Goal: Check status: Check status

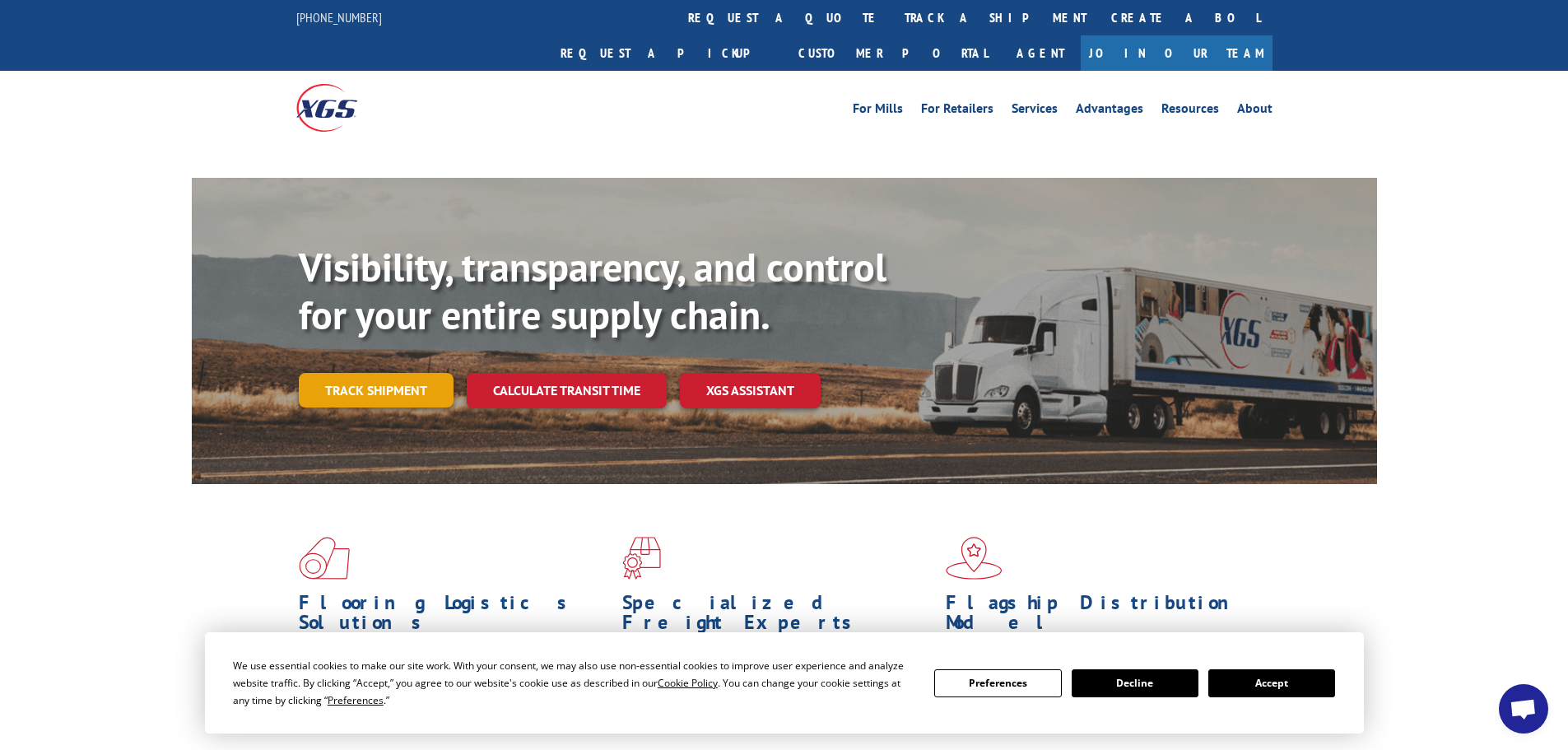
click at [373, 373] on link "Track shipment" at bounding box center [376, 389] width 155 height 34
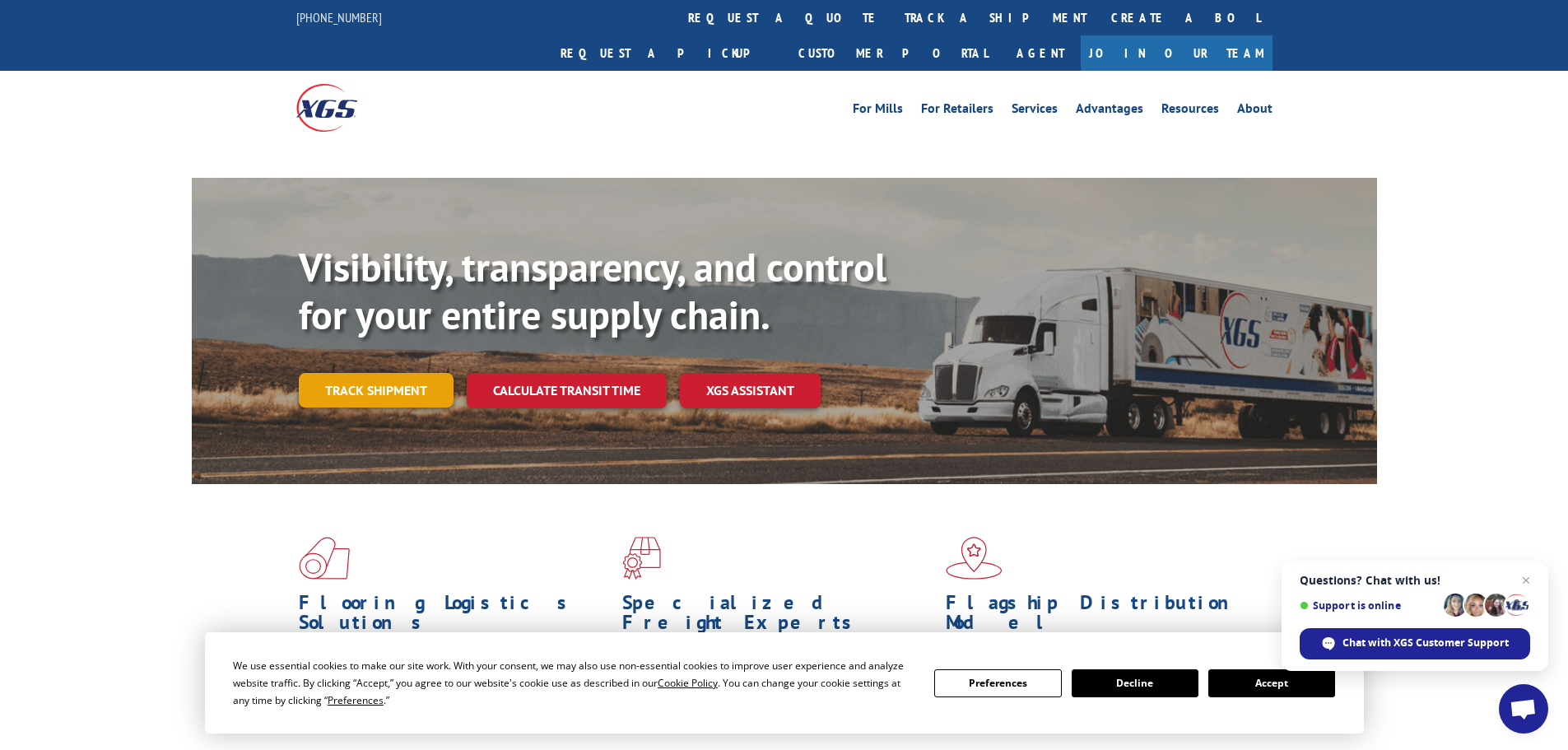
click at [349, 373] on link "Track shipment" at bounding box center [376, 389] width 155 height 34
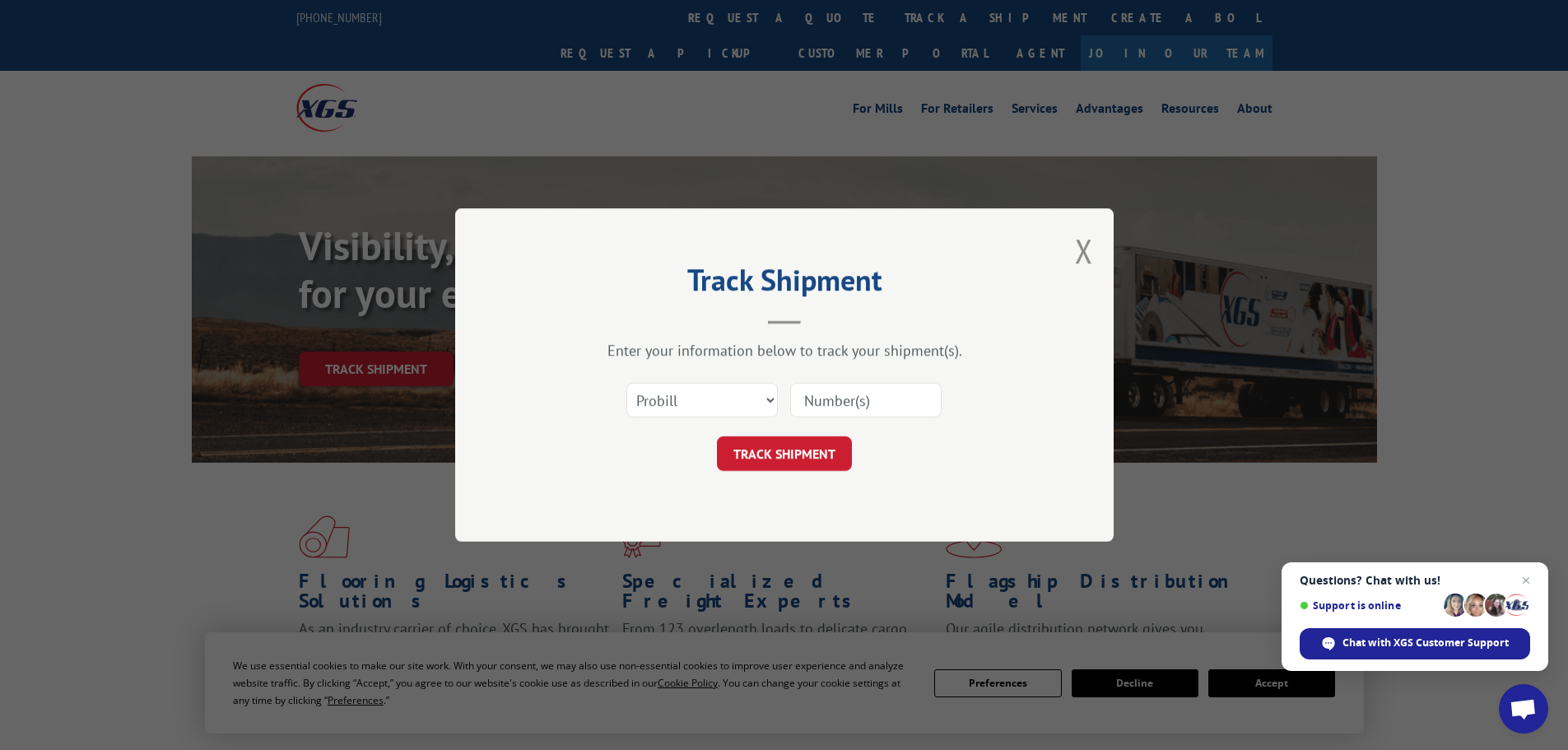
click at [826, 400] on input at bounding box center [865, 400] width 151 height 34
paste input "294917208"
type input "294917208"
click at [790, 468] on button "TRACK SHIPMENT" at bounding box center [784, 453] width 135 height 34
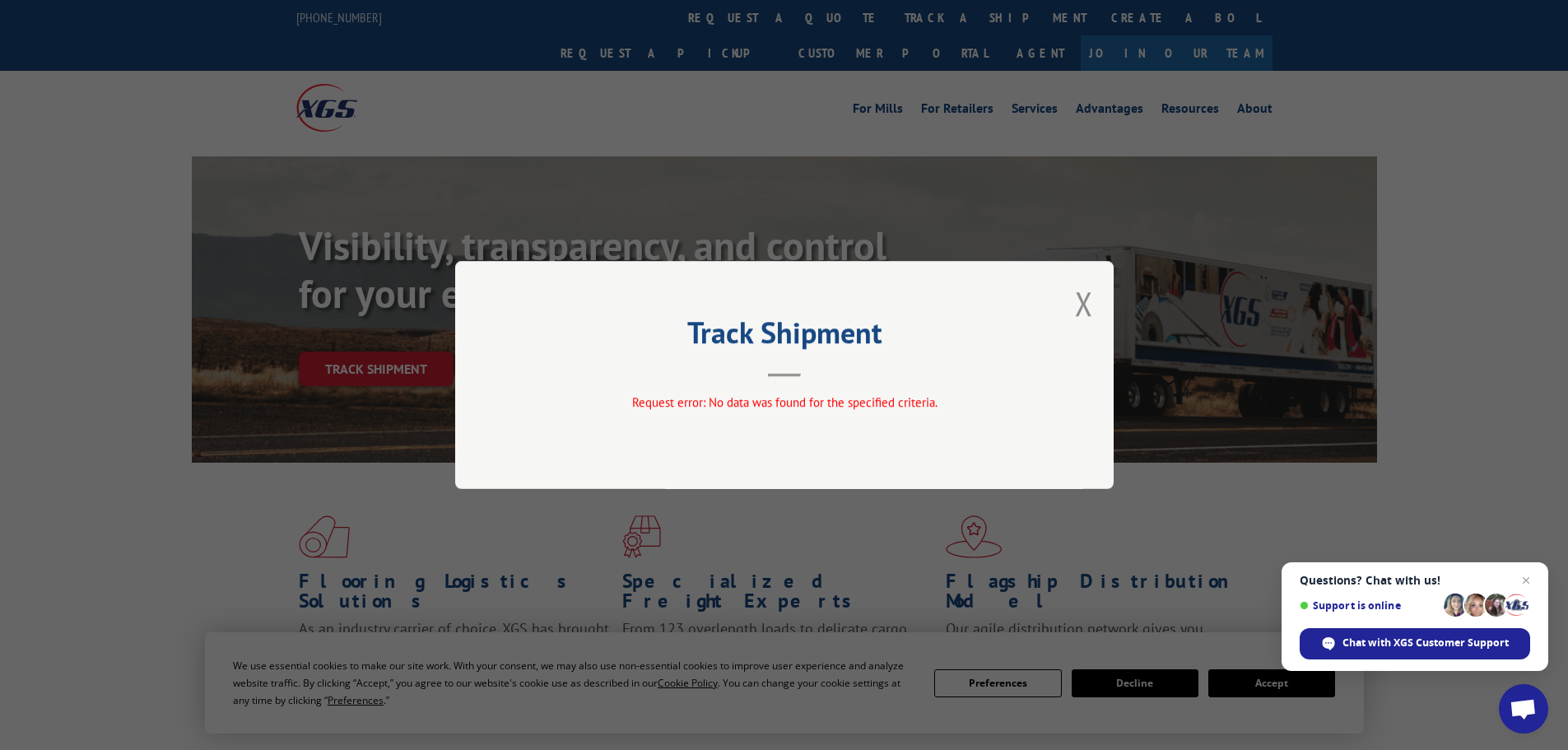
click at [1077, 311] on button "Close modal" at bounding box center [1085, 303] width 19 height 44
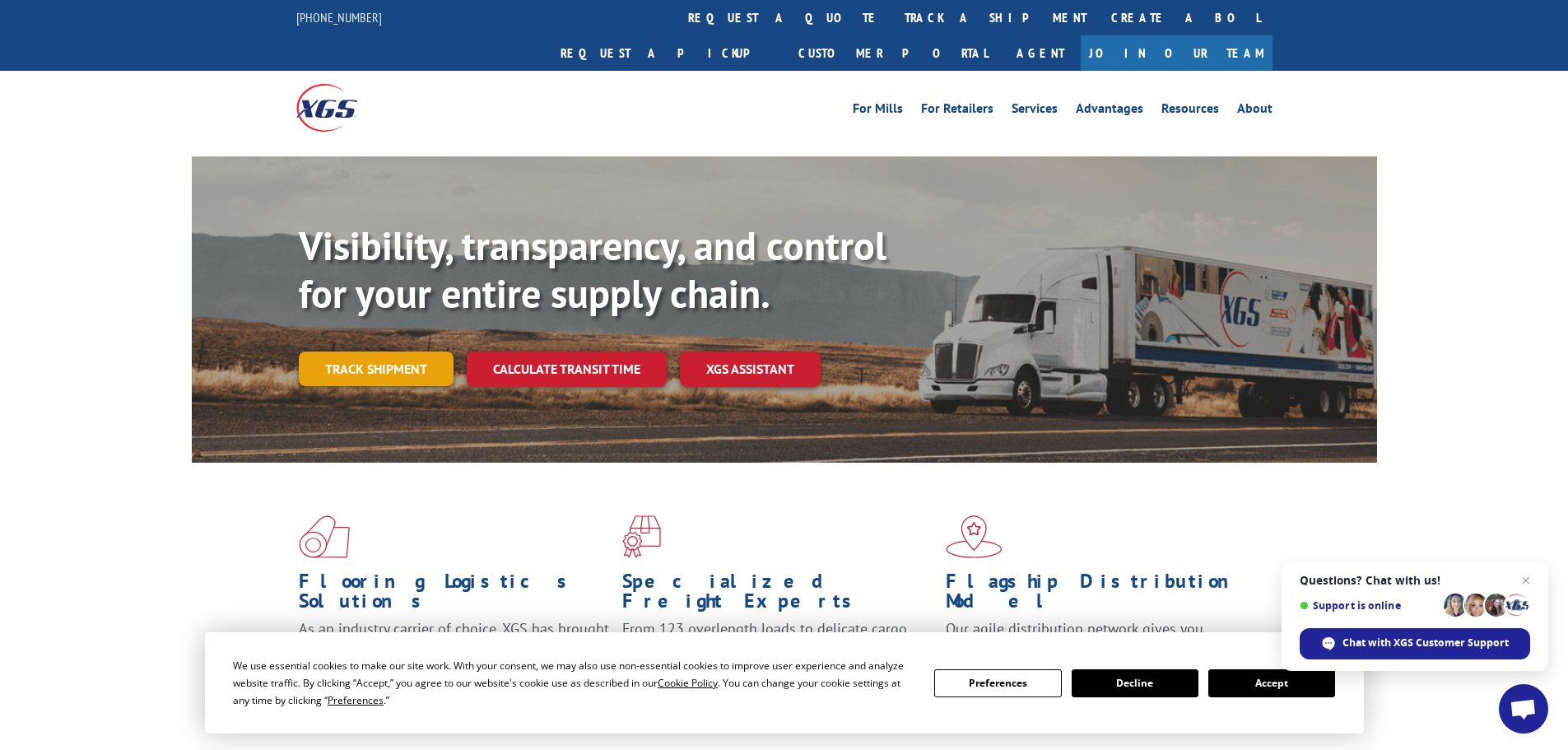
click at [367, 351] on link "Track shipment" at bounding box center [376, 368] width 155 height 34
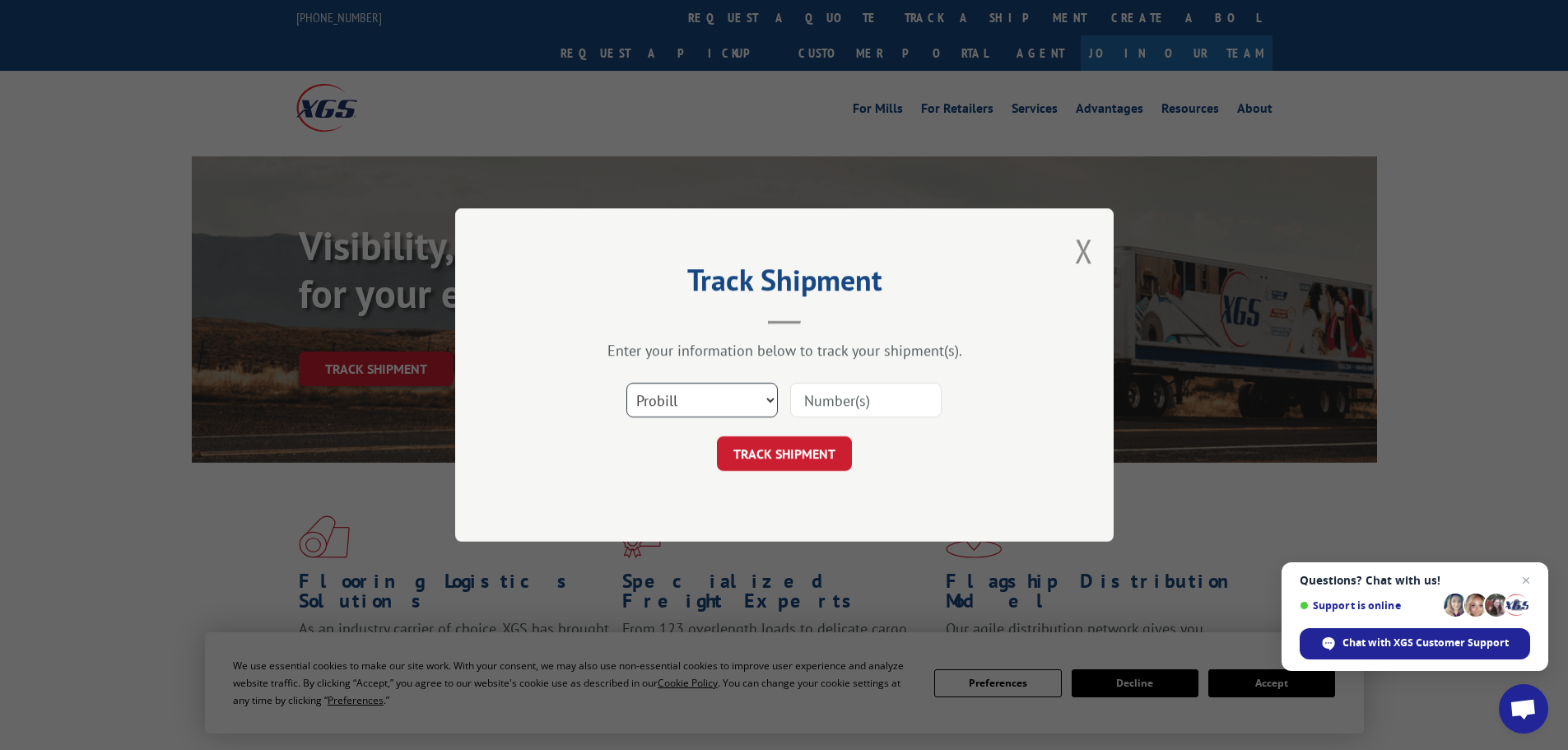
click at [683, 399] on select "Select category... Probill BOL PO" at bounding box center [702, 400] width 151 height 34
select select "po"
click at [627, 383] on select "Select category... Probill BOL PO" at bounding box center [702, 400] width 151 height 34
drag, startPoint x: 842, startPoint y: 405, endPoint x: 825, endPoint y: 426, distance: 27.0
click at [842, 405] on input at bounding box center [865, 400] width 151 height 34
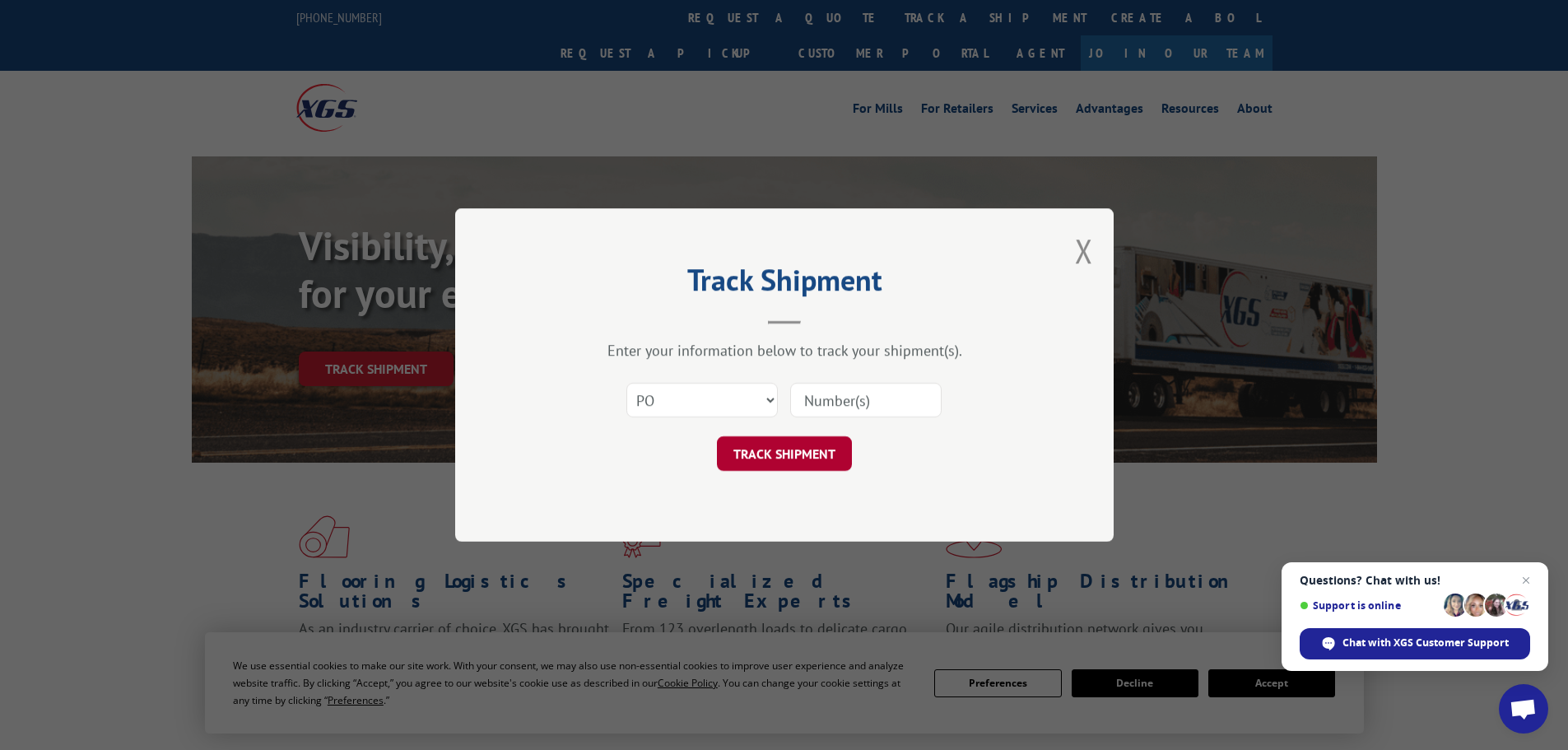
paste input "294917208"
type input "294917208"
click at [776, 457] on button "TRACK SHIPMENT" at bounding box center [784, 453] width 135 height 34
